Goal: Information Seeking & Learning: Learn about a topic

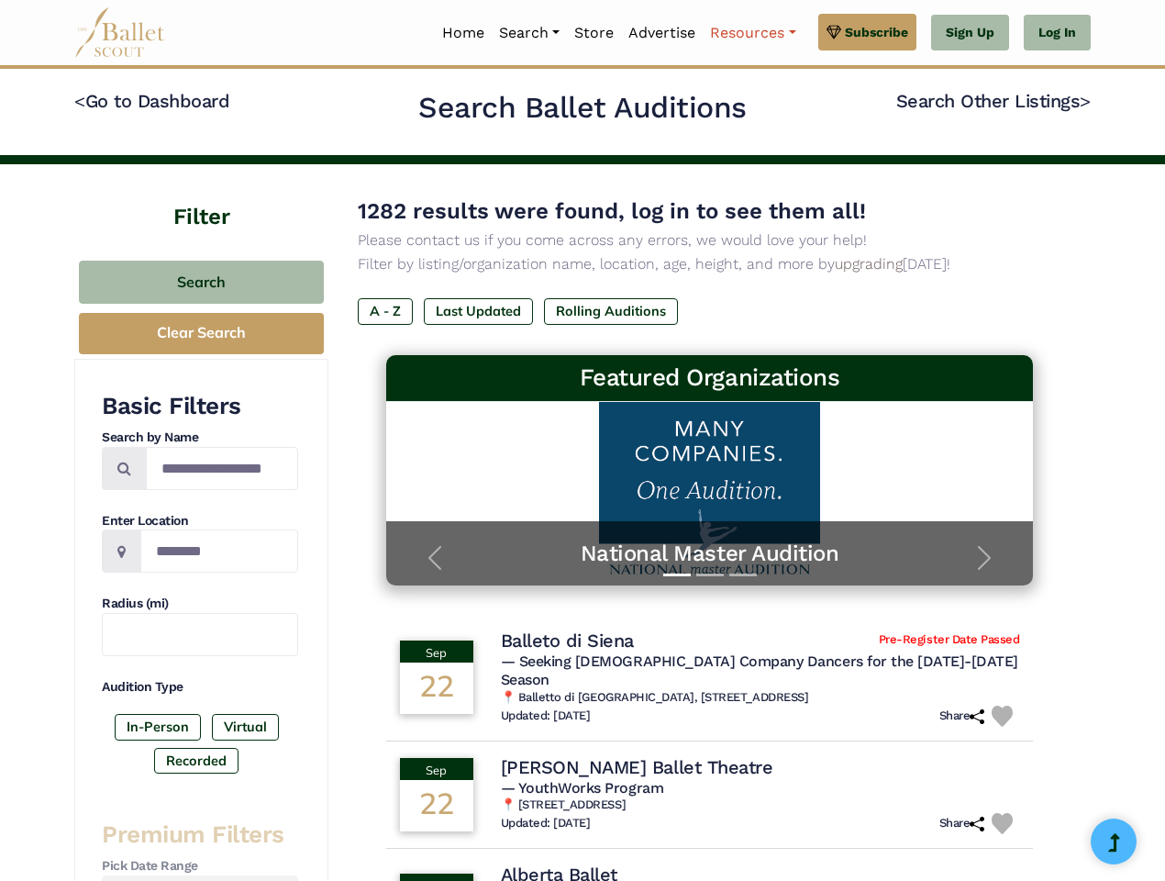
click at [751, 33] on link "Resources" at bounding box center [753, 33] width 100 height 39
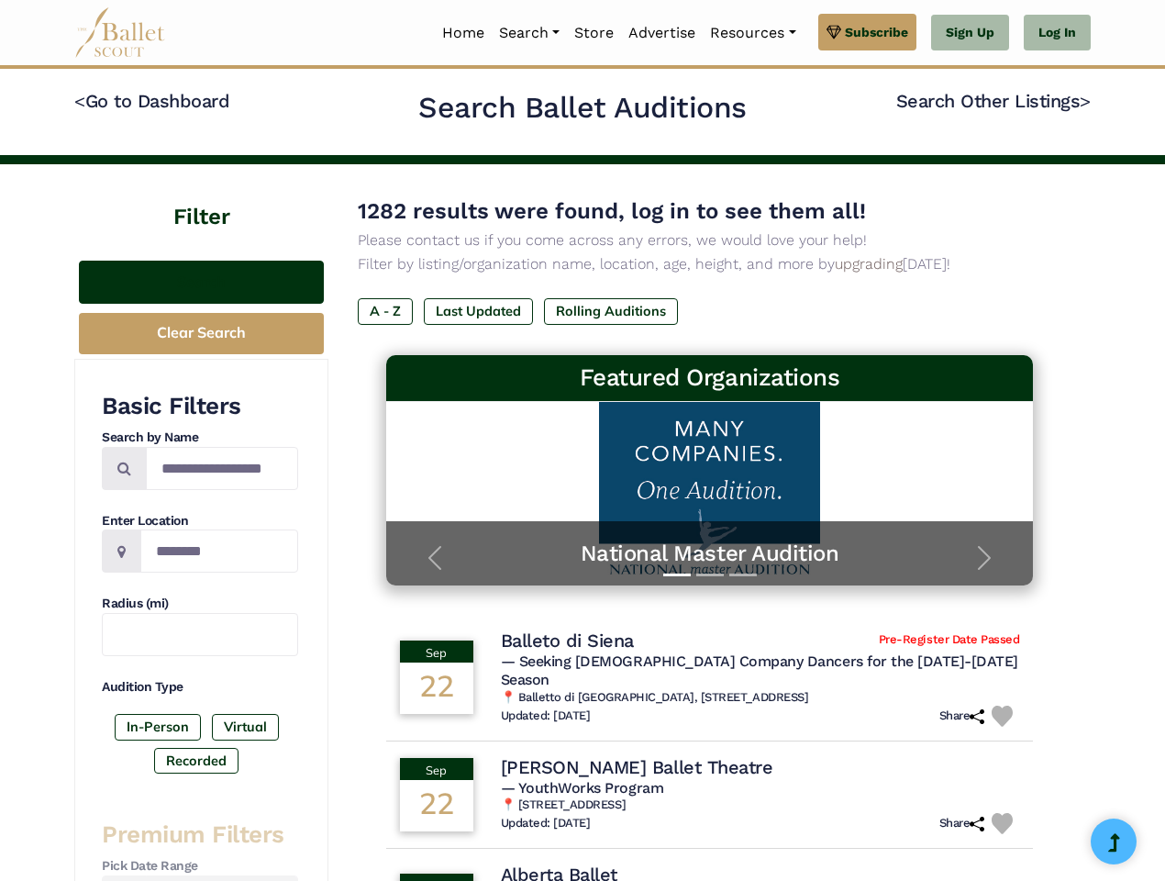
click at [201, 282] on button "Search" at bounding box center [201, 282] width 245 height 43
click at [201, 333] on button "Clear Search" at bounding box center [201, 333] width 245 height 41
click at [158, 726] on label "In-Person" at bounding box center [158, 727] width 86 height 26
click at [244, 726] on label "Virtual" at bounding box center [245, 727] width 67 height 26
click at [196, 760] on label "Recorded" at bounding box center [196, 761] width 84 height 26
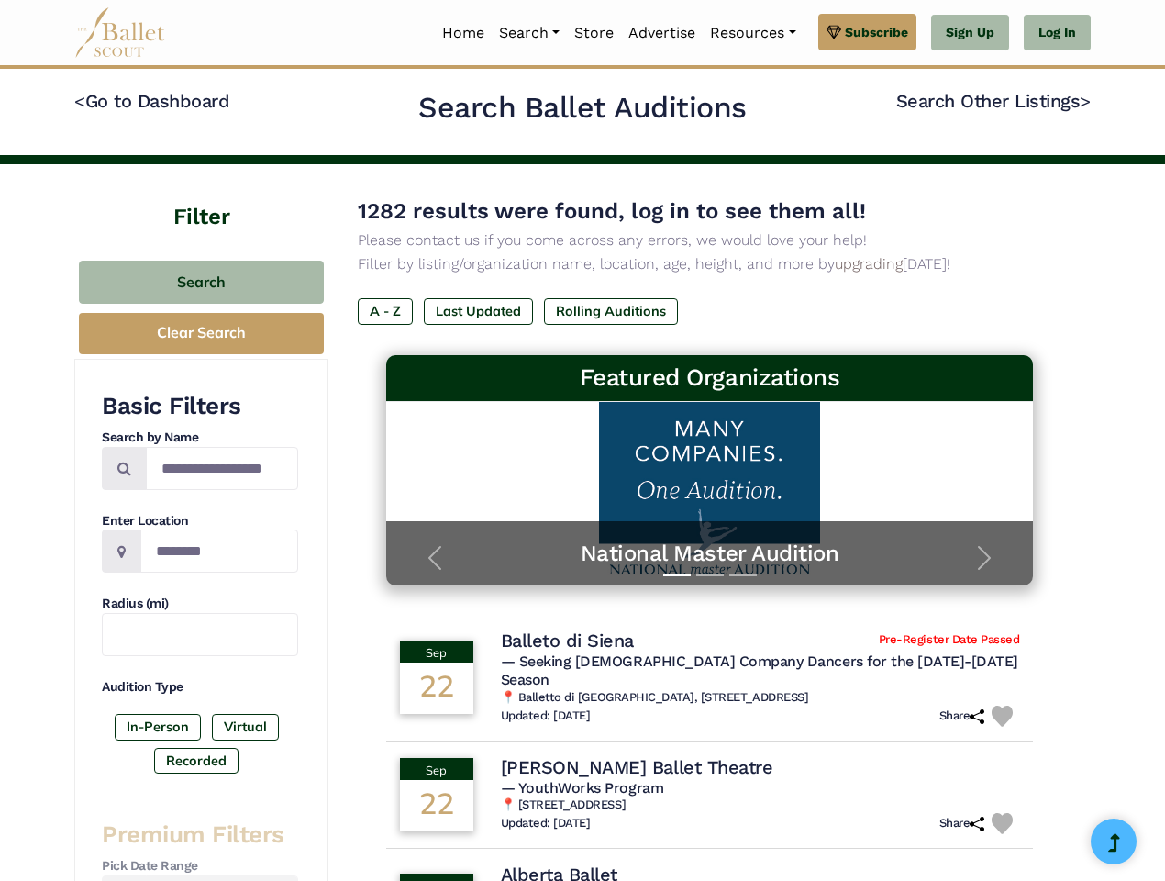
click at [385, 311] on label "A - Z" at bounding box center [385, 311] width 55 height 26
click at [478, 311] on label "Last Updated" at bounding box center [478, 311] width 109 height 26
click at [611, 311] on label "Rolling Auditions" at bounding box center [611, 311] width 134 height 26
click at [710, 668] on span "— Seeking [DEMOGRAPHIC_DATA] Company Dancers for the [DATE]-[DATE] Season" at bounding box center [759, 670] width 517 height 37
